Goal: Task Accomplishment & Management: Use online tool/utility

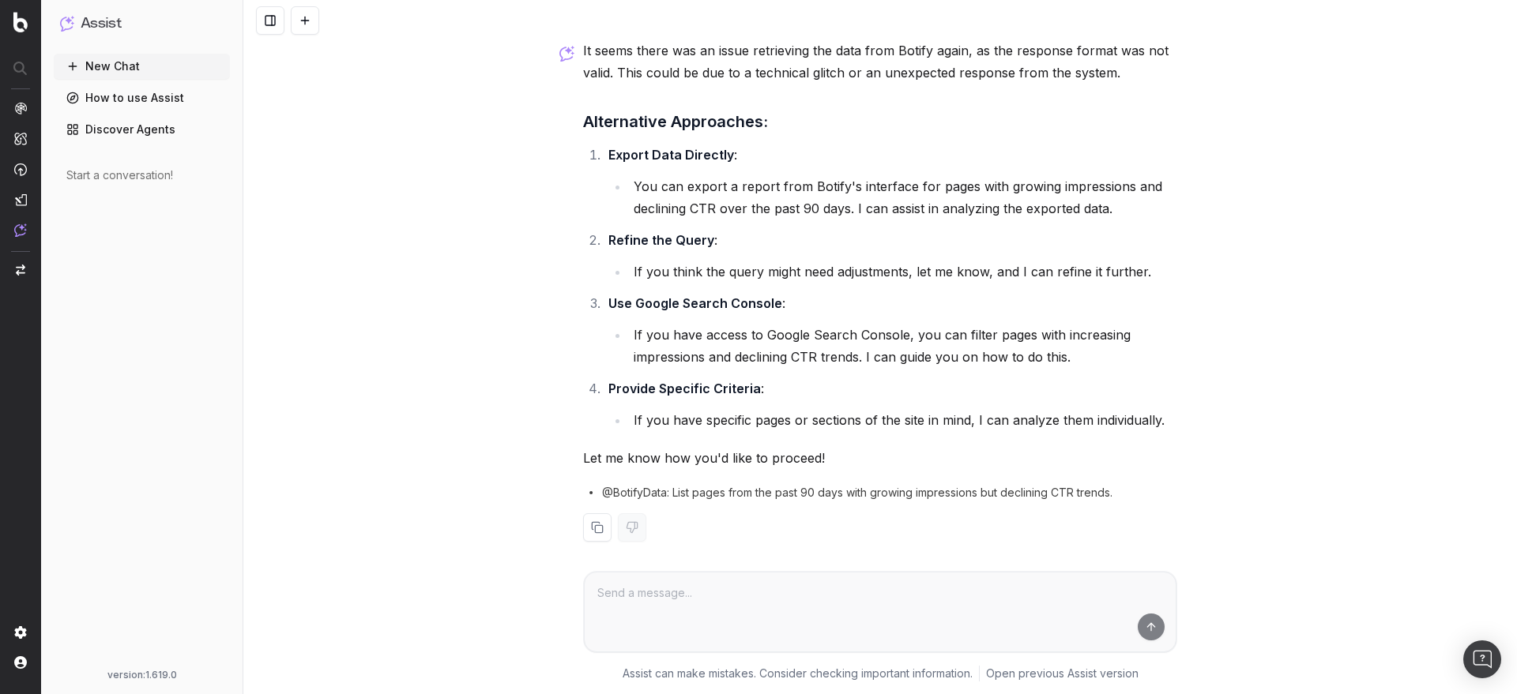
scroll to position [3896, 0]
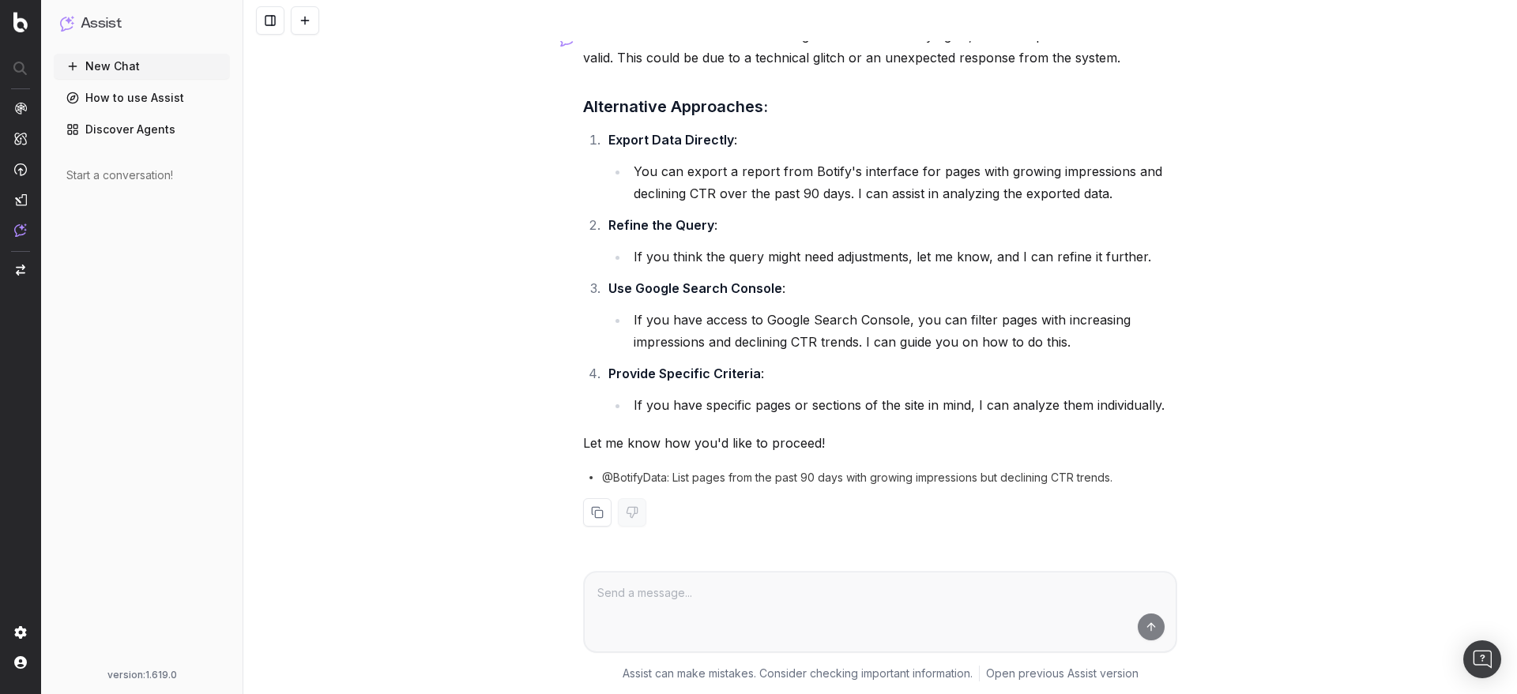
click at [616, 478] on span "@BotifyData: List pages from the past 90 days with growing impressions but decl…" at bounding box center [857, 478] width 510 height 16
click at [618, 476] on span "@BotifyData: List pages from the past 90 days with growing impressions but decl…" at bounding box center [857, 478] width 510 height 16
click at [672, 478] on span "@BotifyData: List pages from the past 90 days with growing impressions but decl…" at bounding box center [857, 478] width 510 height 16
click at [690, 478] on span "@BotifyData: List pages from the past 90 days with growing impressions but decl…" at bounding box center [857, 478] width 510 height 16
click at [766, 478] on span "@BotifyData: List pages from the past 90 days with growing impressions but decl…" at bounding box center [857, 478] width 510 height 16
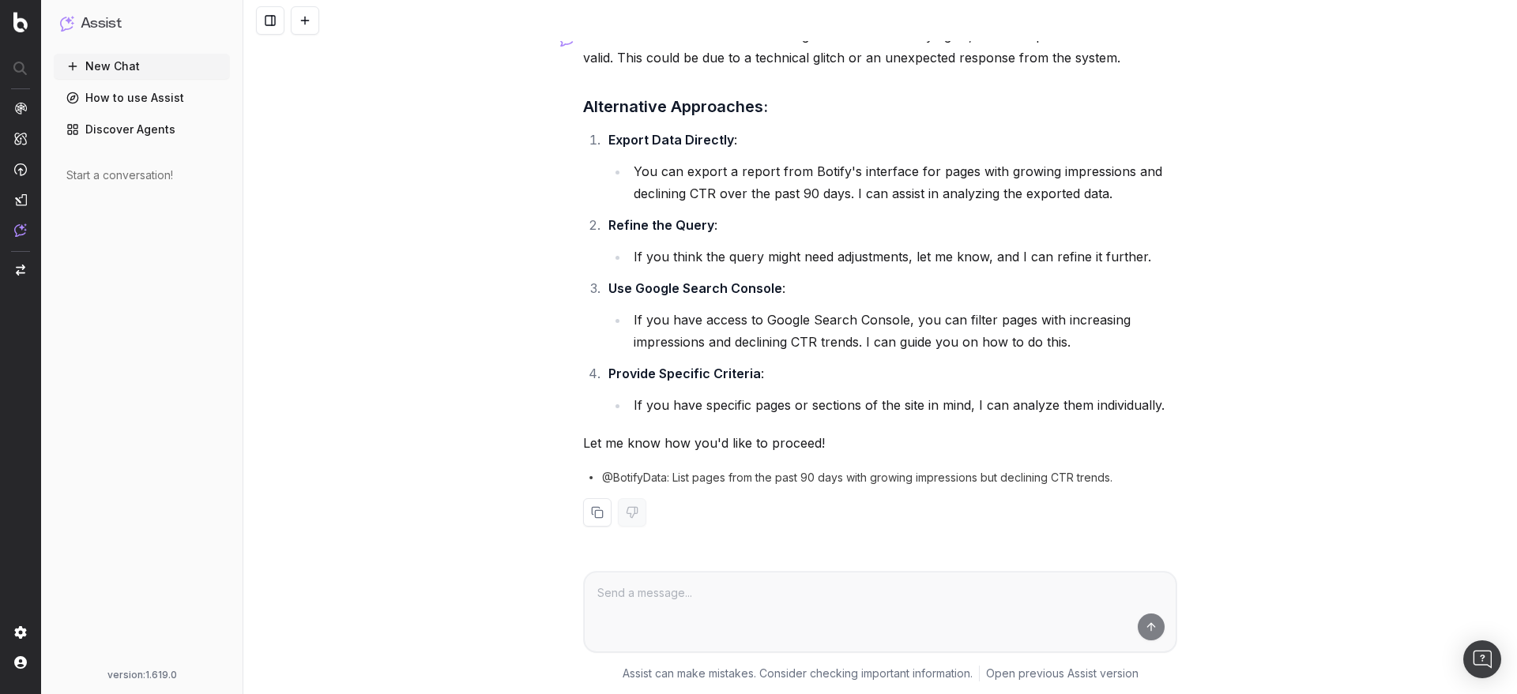
click at [838, 478] on span "@BotifyData: List pages from the past 90 days with growing impressions but decl…" at bounding box center [857, 478] width 510 height 16
click at [858, 63] on p "It seems there was an issue retrieving the data from Botify again, as the respo…" at bounding box center [880, 46] width 594 height 44
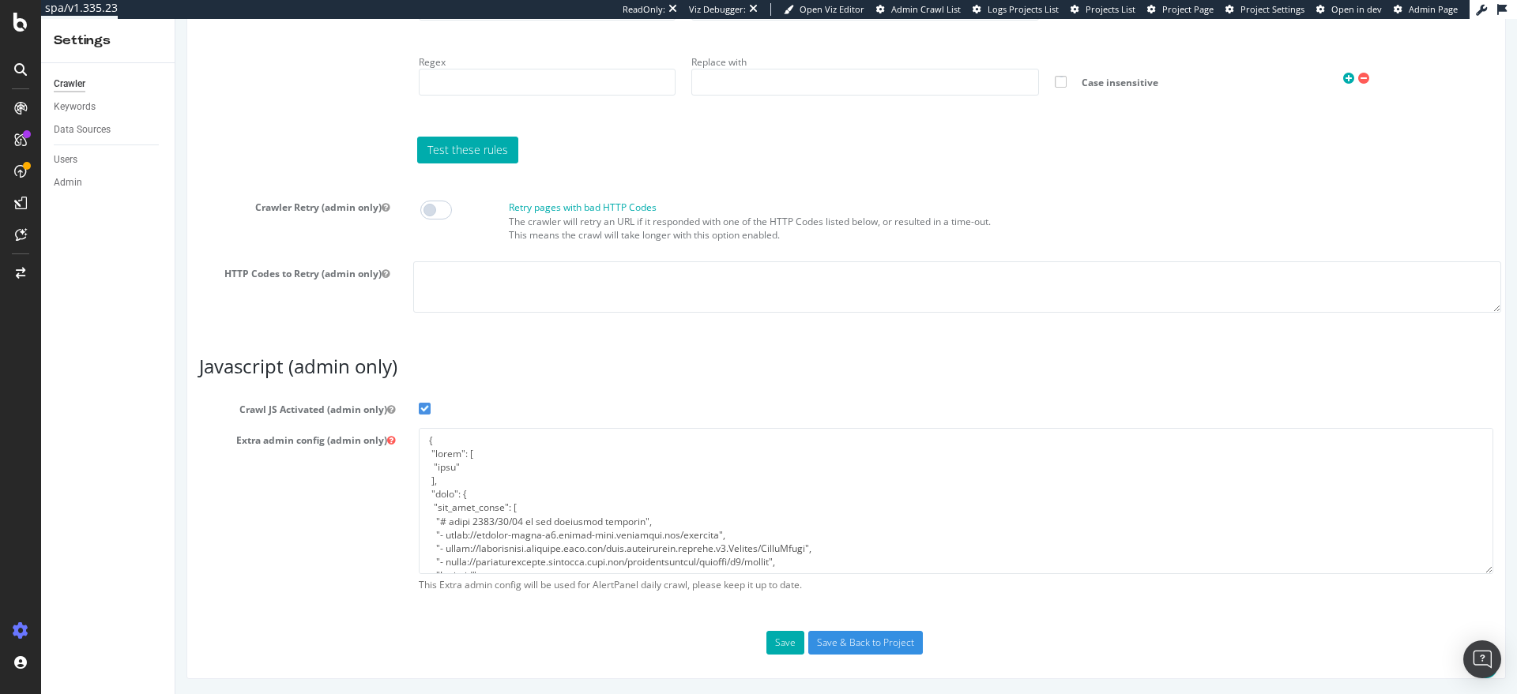
scroll to position [643, 0]
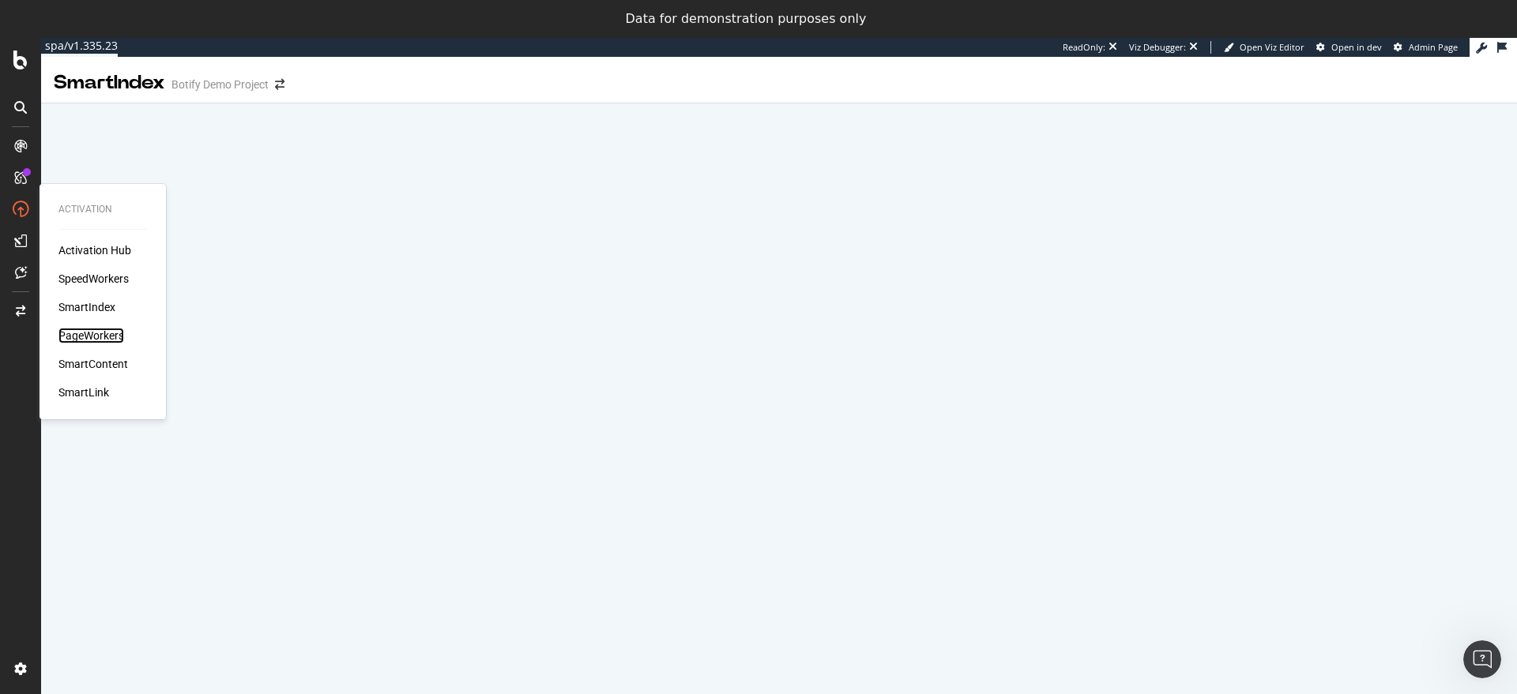
click at [98, 329] on div "PageWorkers" at bounding box center [91, 336] width 66 height 16
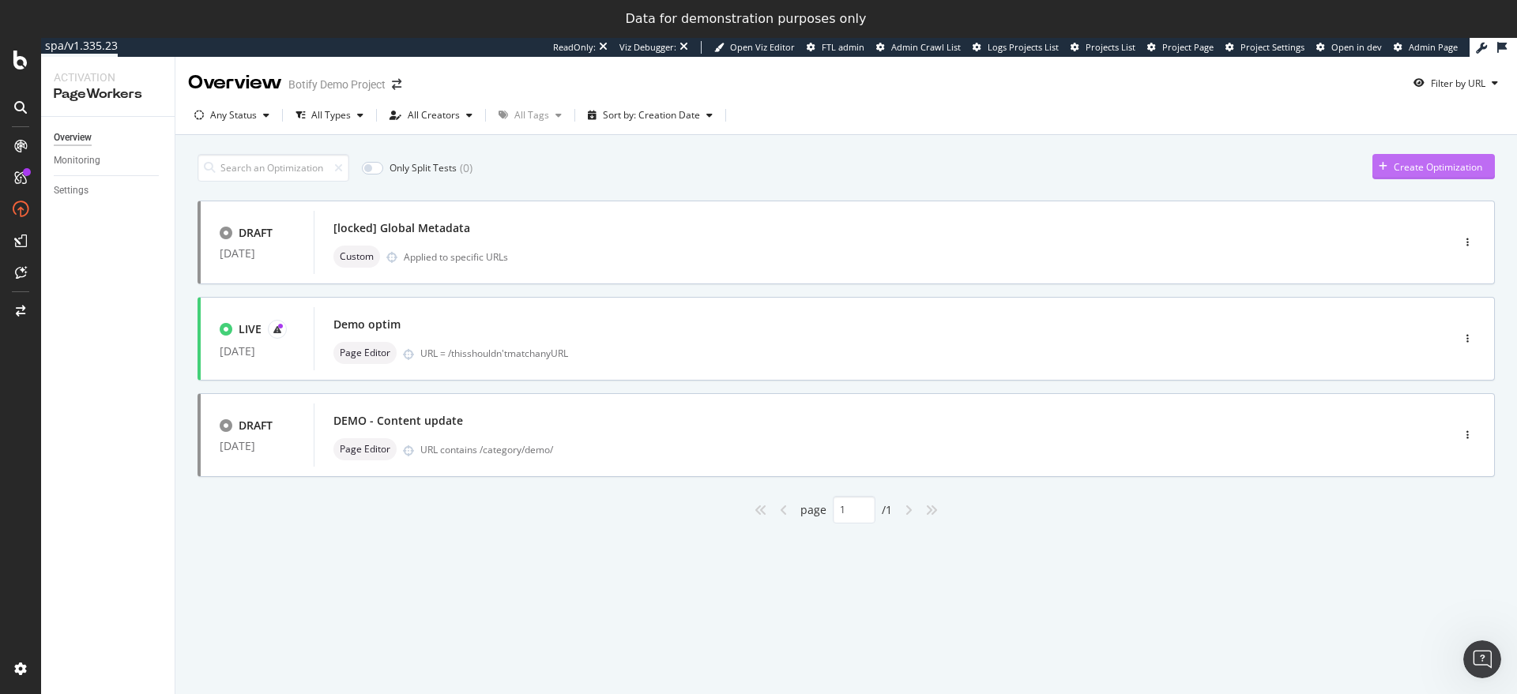
click at [1424, 166] on div "Create Optimization" at bounding box center [1438, 166] width 88 height 13
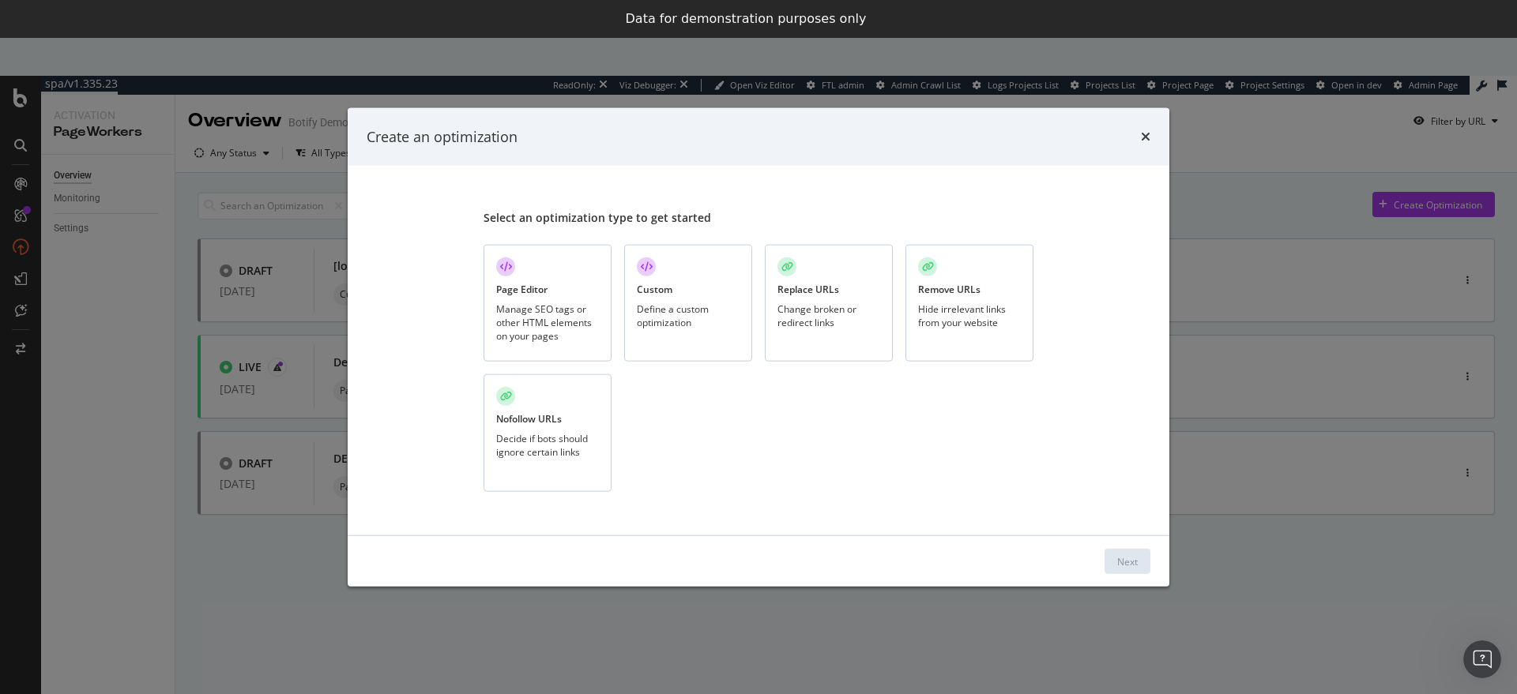
click at [490, 303] on div "Page Editor Manage SEO tags or other HTML elements on your pages" at bounding box center [548, 303] width 128 height 118
click at [1112, 560] on button "Next" at bounding box center [1127, 561] width 46 height 25
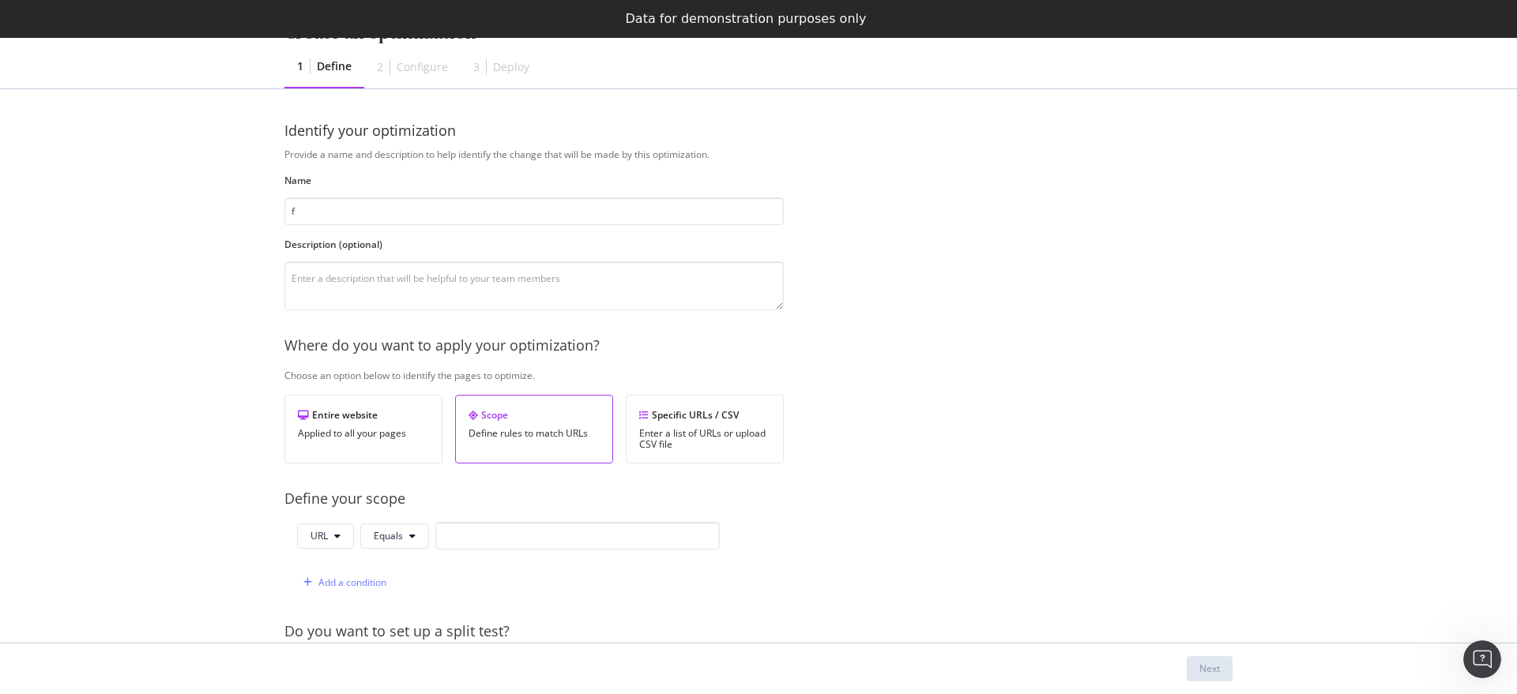
type input "f"
click at [676, 538] on input "modal" at bounding box center [577, 536] width 284 height 28
type input "fv"
click at [1202, 653] on div "Next" at bounding box center [758, 669] width 1011 height 51
click at [1204, 664] on div "Next" at bounding box center [1209, 668] width 21 height 13
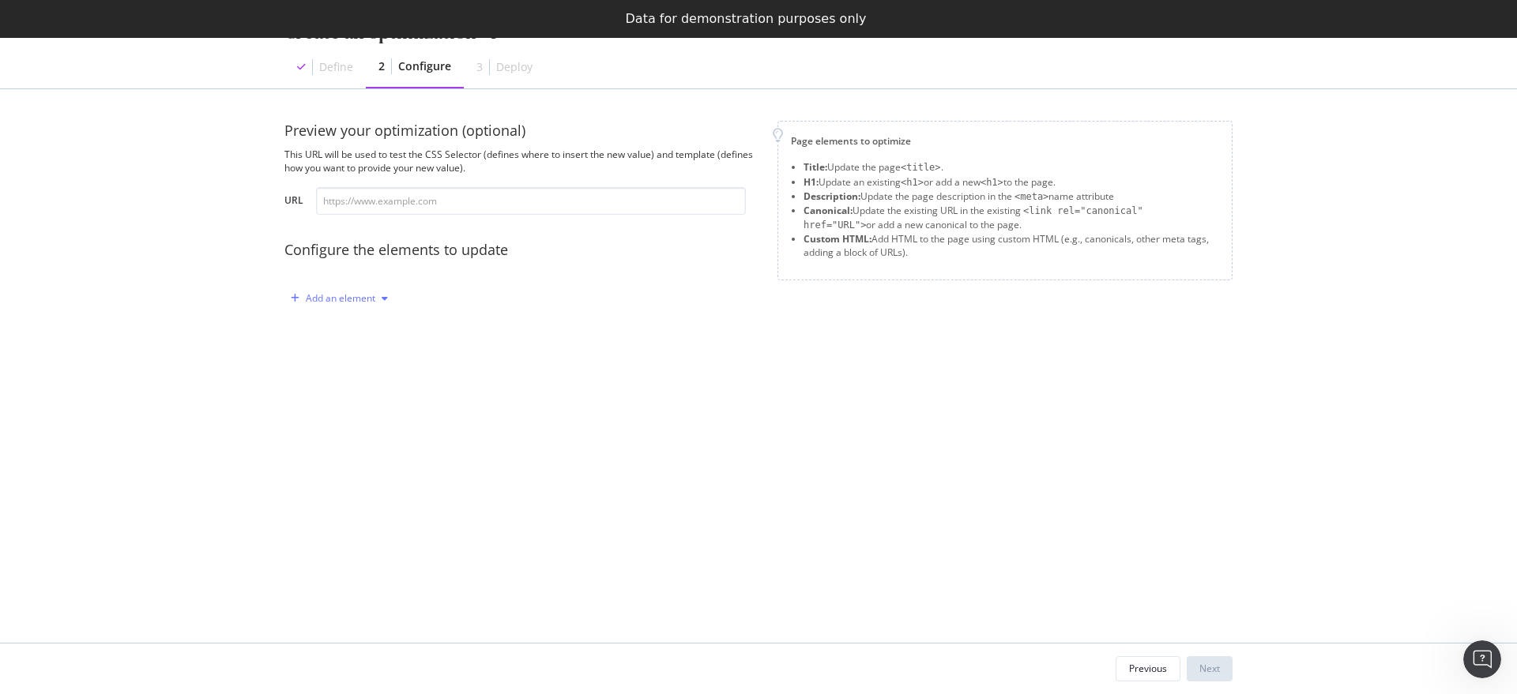
click at [388, 307] on div "Add an element" at bounding box center [339, 299] width 110 height 24
click at [436, 296] on div "Add an element" at bounding box center [521, 298] width 474 height 25
